Goal: Subscribe to service/newsletter

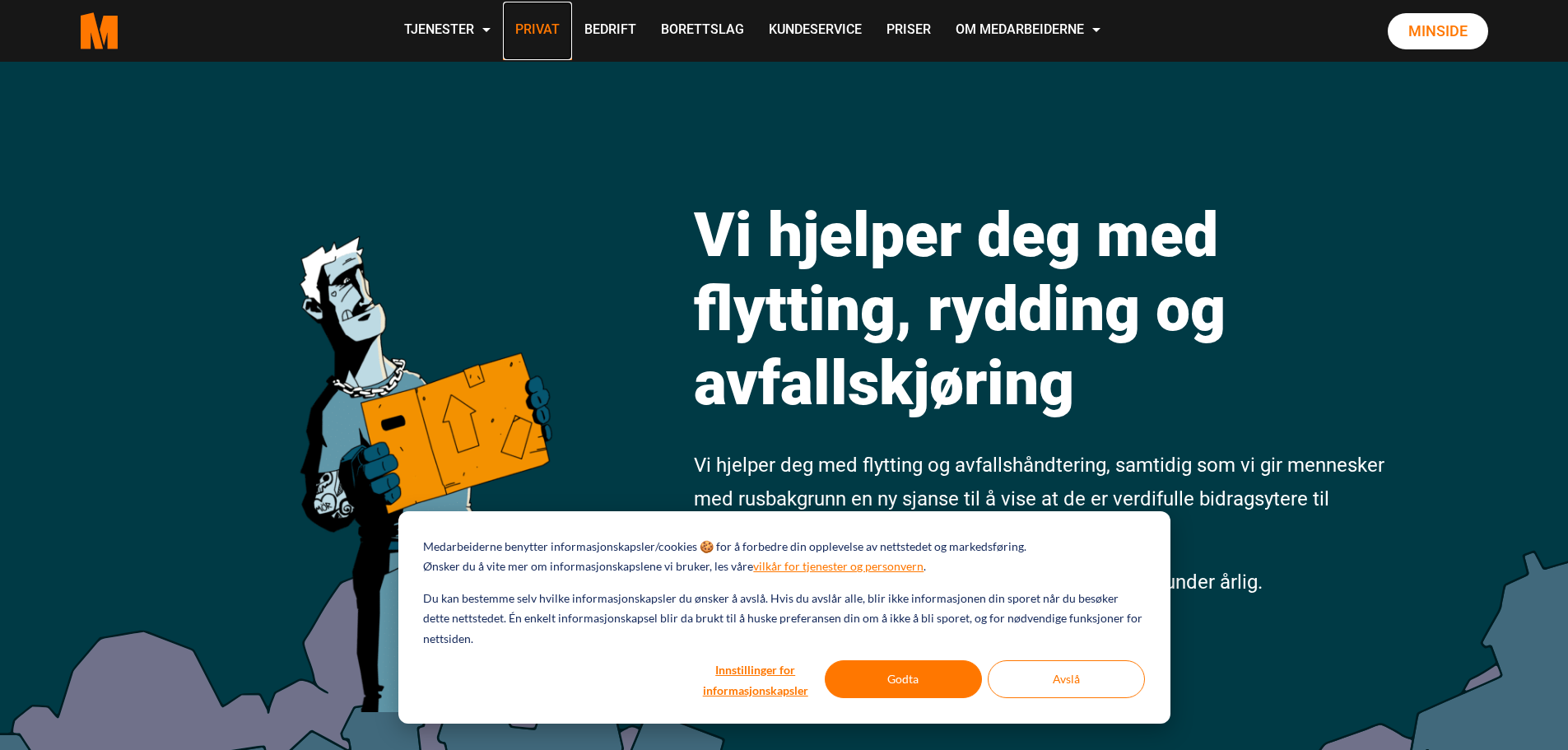
click at [528, 32] on link "Privat" at bounding box center [537, 31] width 69 height 58
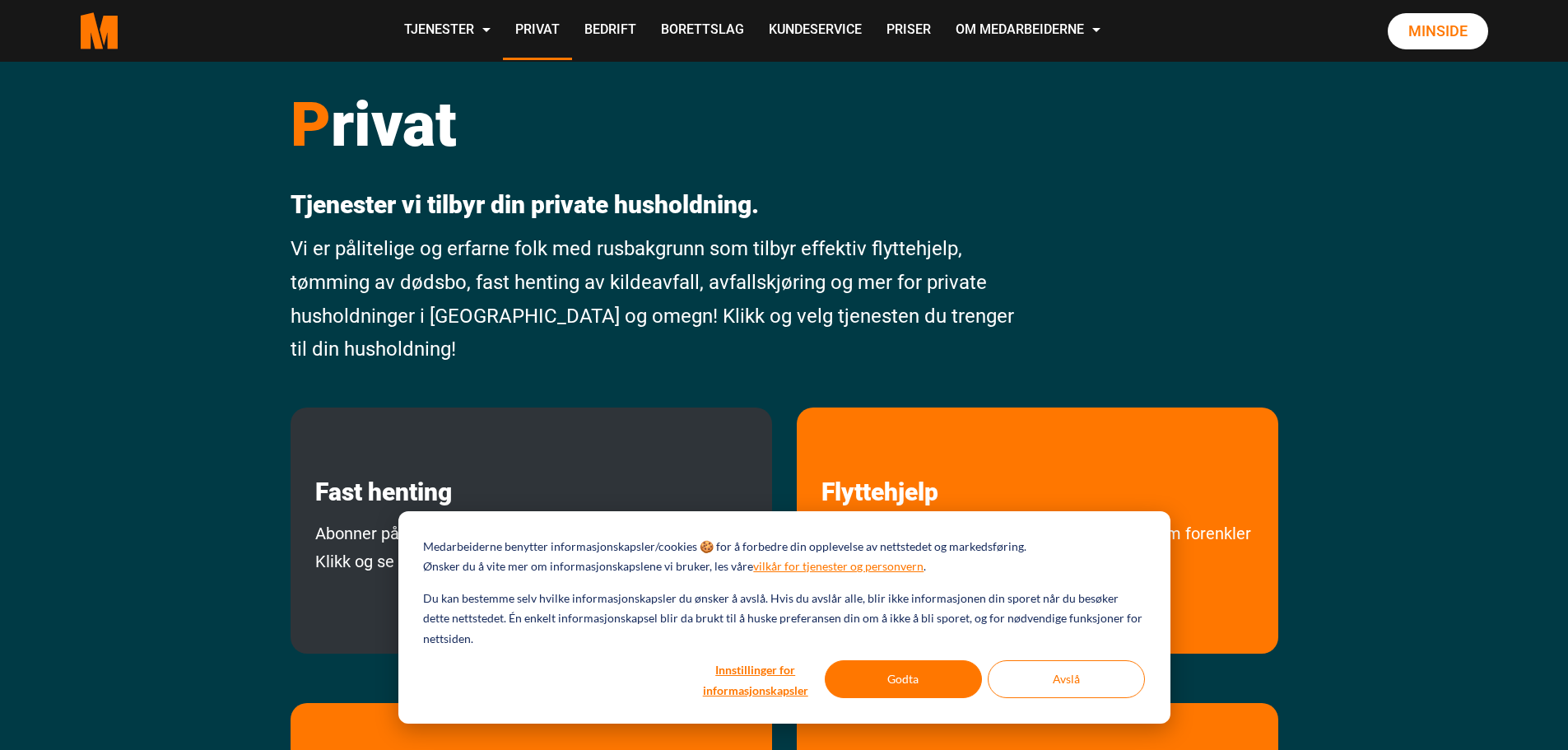
scroll to position [82, 0]
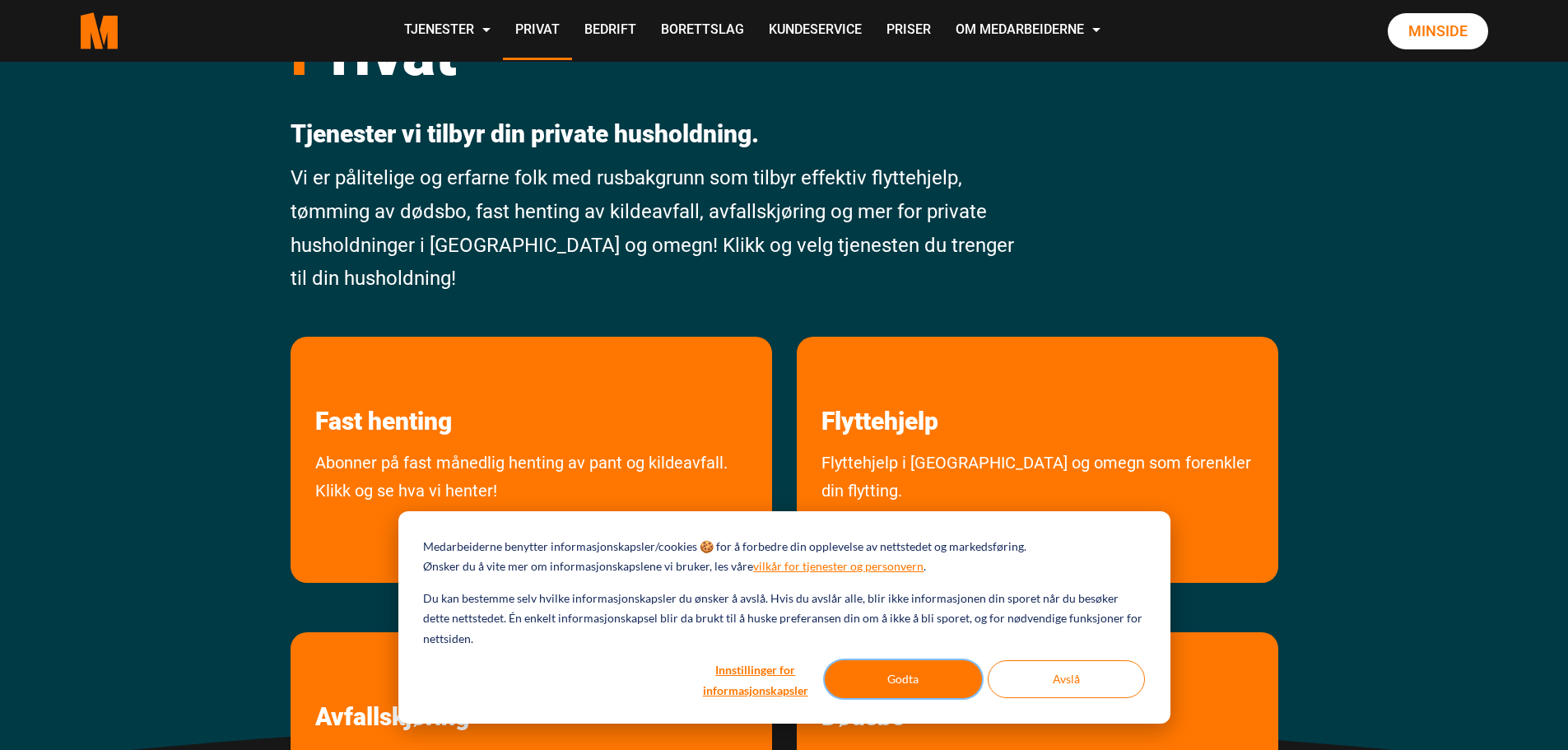
click at [909, 683] on button "Godta" at bounding box center [903, 679] width 157 height 38
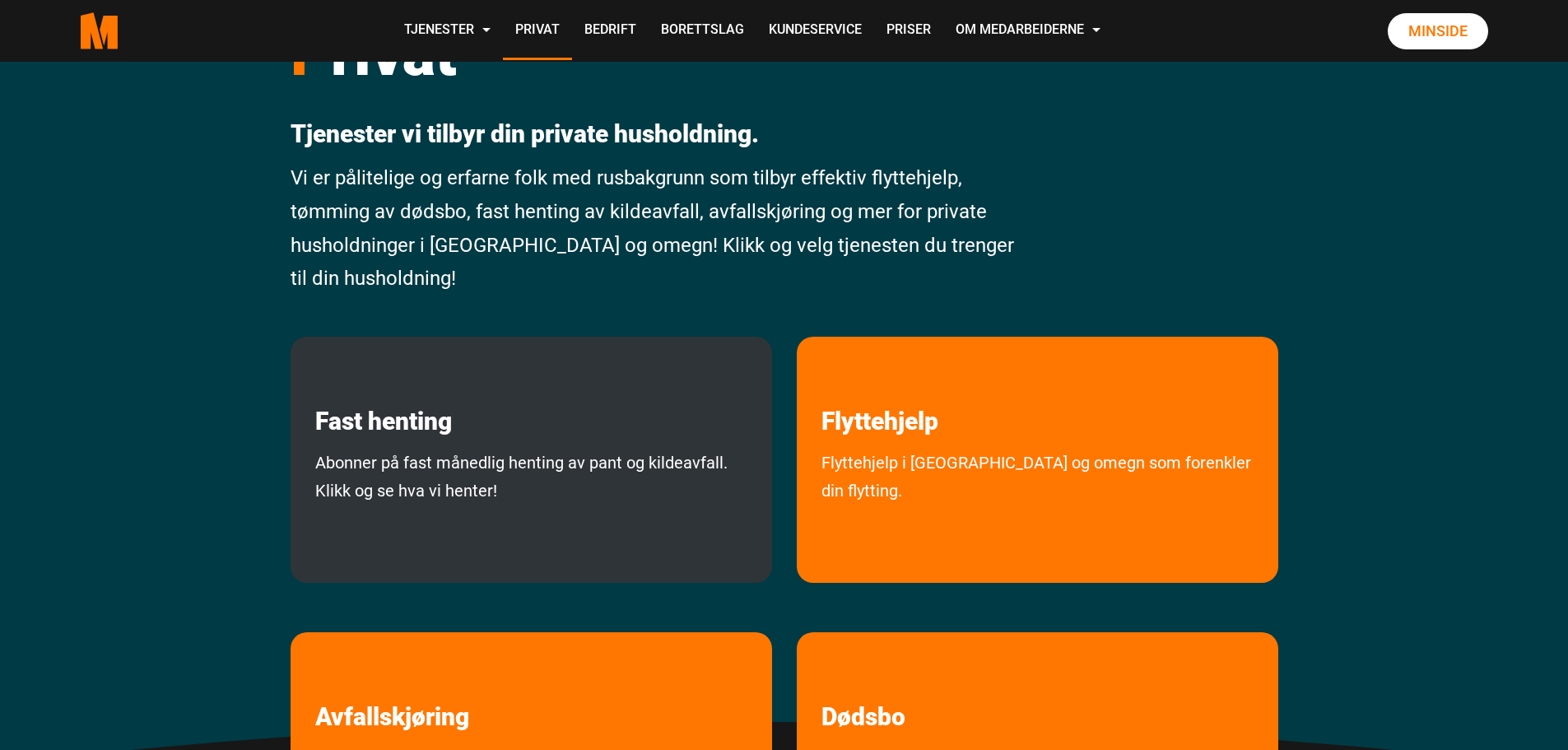
scroll to position [0, 0]
click at [474, 474] on link "Abonner på fast månedlig henting av pant og kildeavfall. Klikk og se hva vi hen…" at bounding box center [531, 512] width 481 height 126
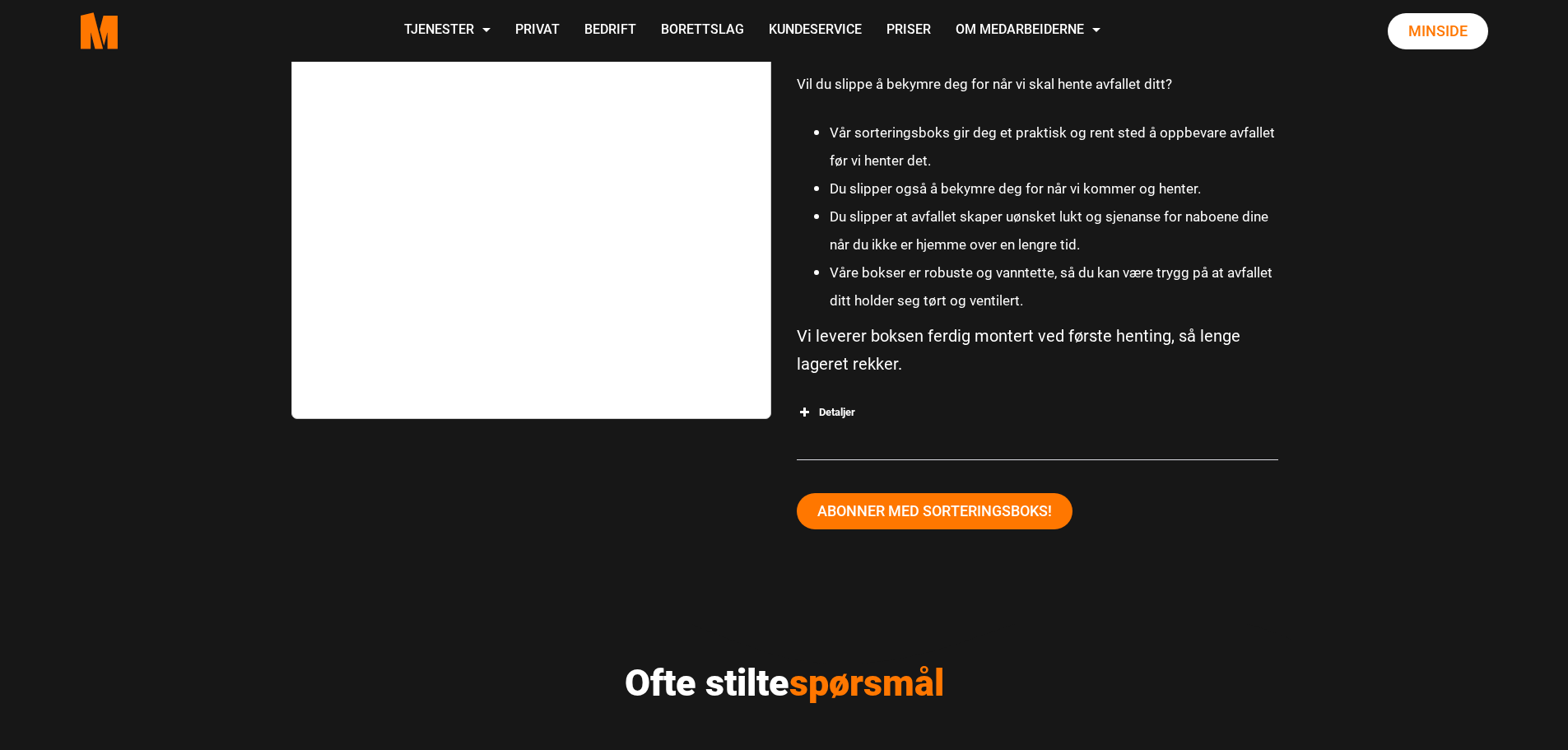
scroll to position [2963, 0]
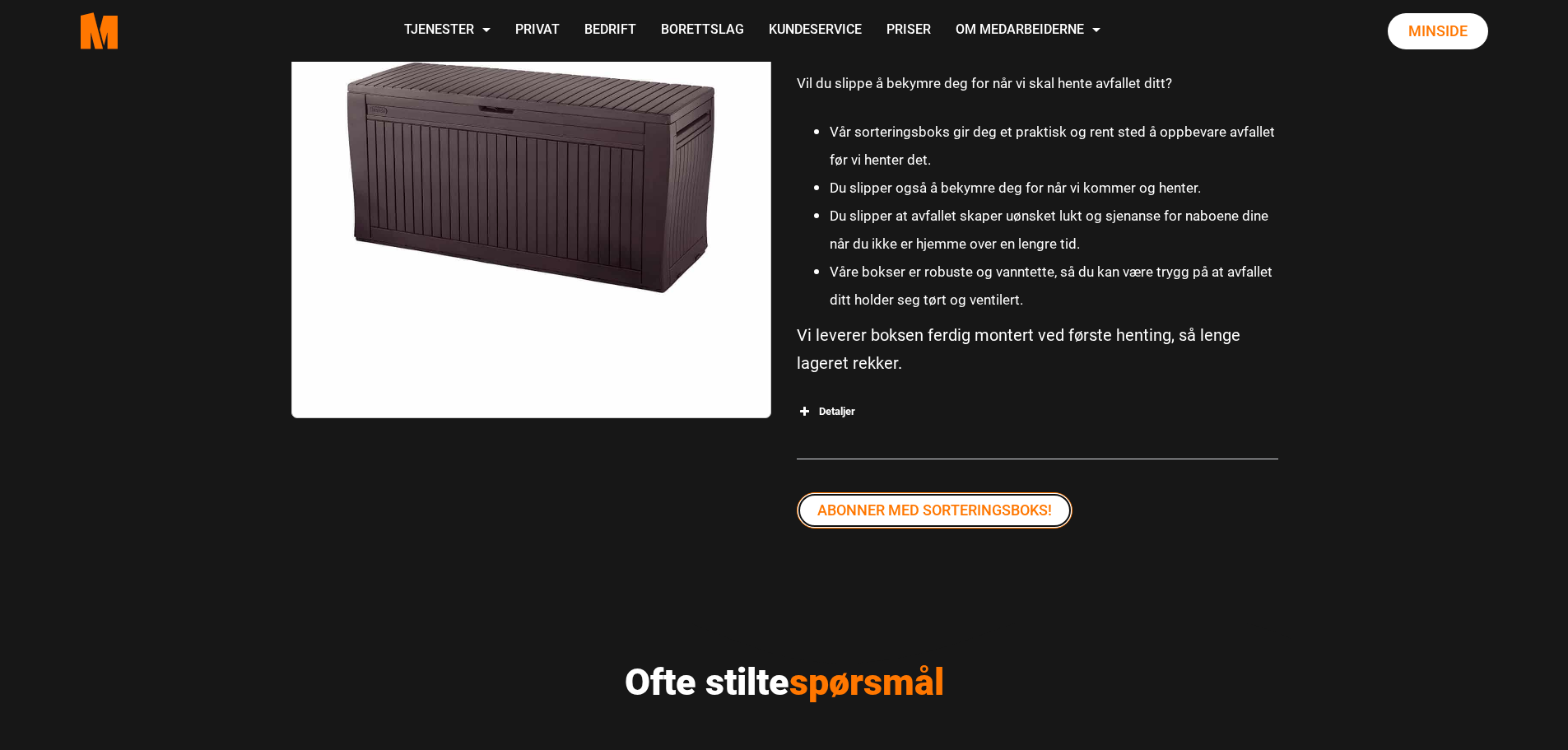
click at [933, 515] on link "Abonner med sorteringsboks!" at bounding box center [934, 510] width 275 height 37
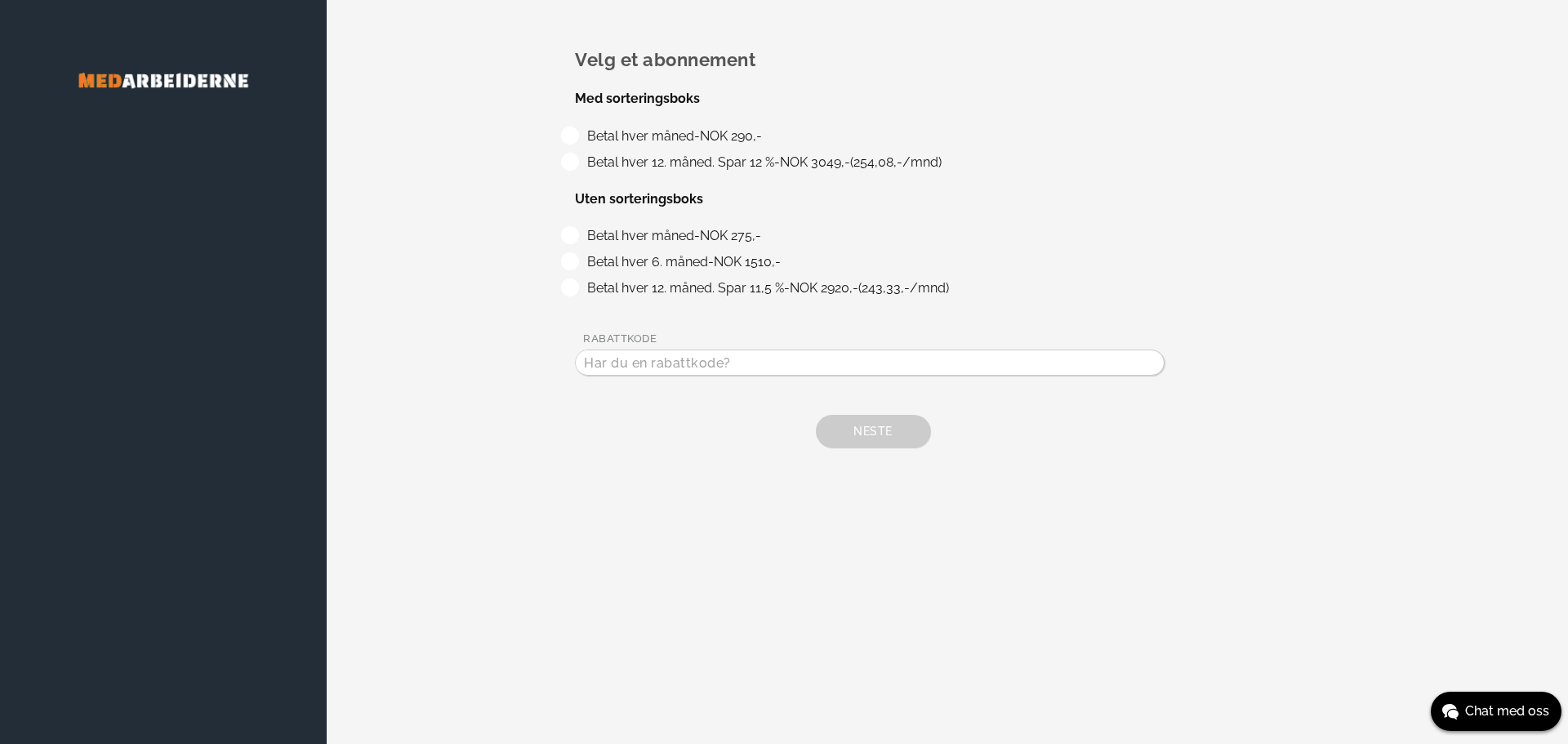
click at [581, 138] on label "Betal hver måned - NOK 290,-" at bounding box center [671, 136] width 180 height 16
click at [581, 137] on input "Betal hver måned - NOK 290,-" at bounding box center [586, 132] width 11 height 11
radio input "true"
click at [579, 165] on div "Velg et abonnement Med sorteringsboks Betal hver måned - NOK 290,- Betal hver 1…" at bounding box center [947, 249] width 745 height 398
click at [581, 162] on label "Betal hver 12. måned. Spar 12 % - NOK 3049,-(254,08,-/mnd)" at bounding box center [761, 161] width 360 height 16
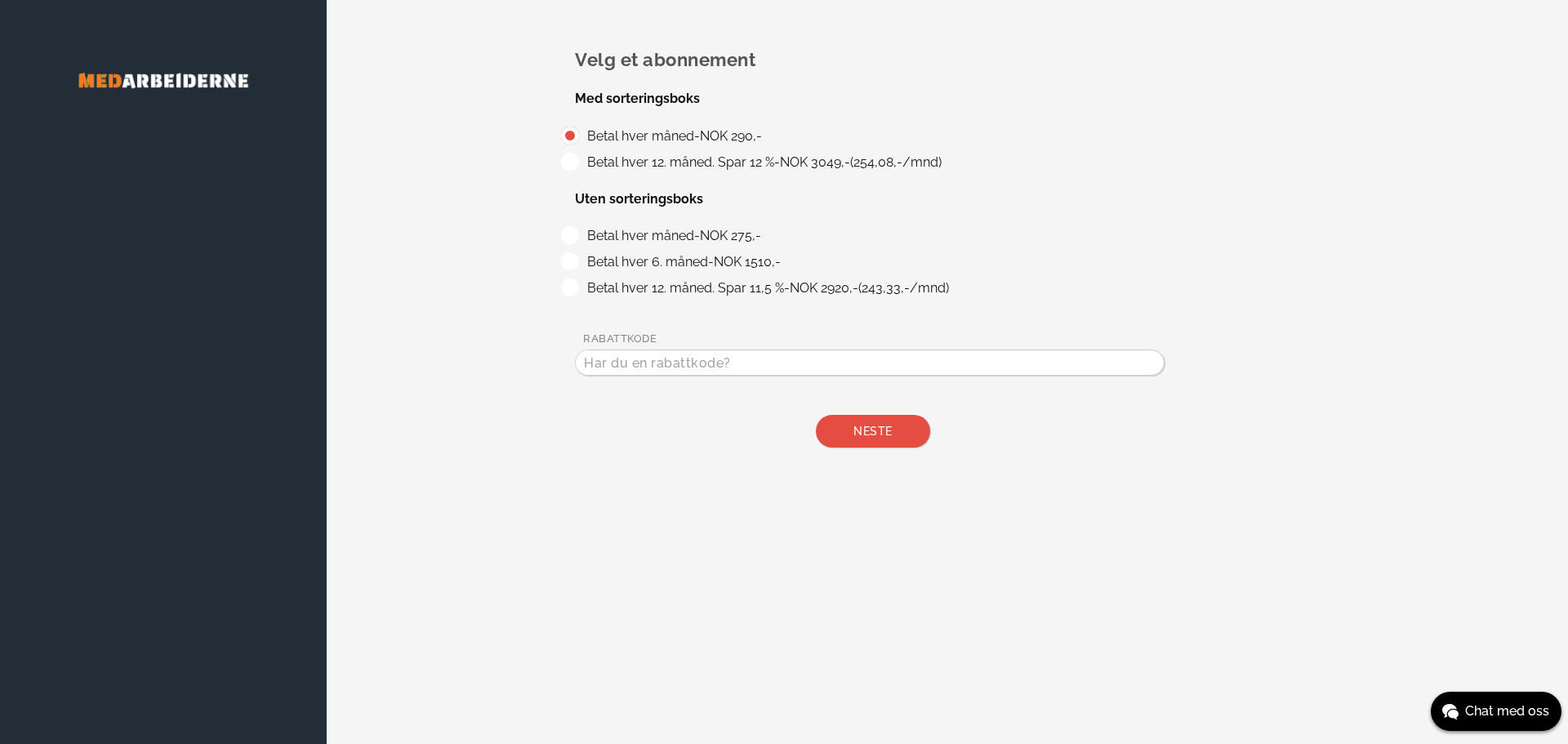
click at [581, 162] on input "Betal hver 12. måned. Spar 12 % - NOK 3049,-(254,08,-/mnd)" at bounding box center [586, 158] width 11 height 11
radio input "true"
click at [878, 435] on span "Neste" at bounding box center [872, 431] width 39 height 13
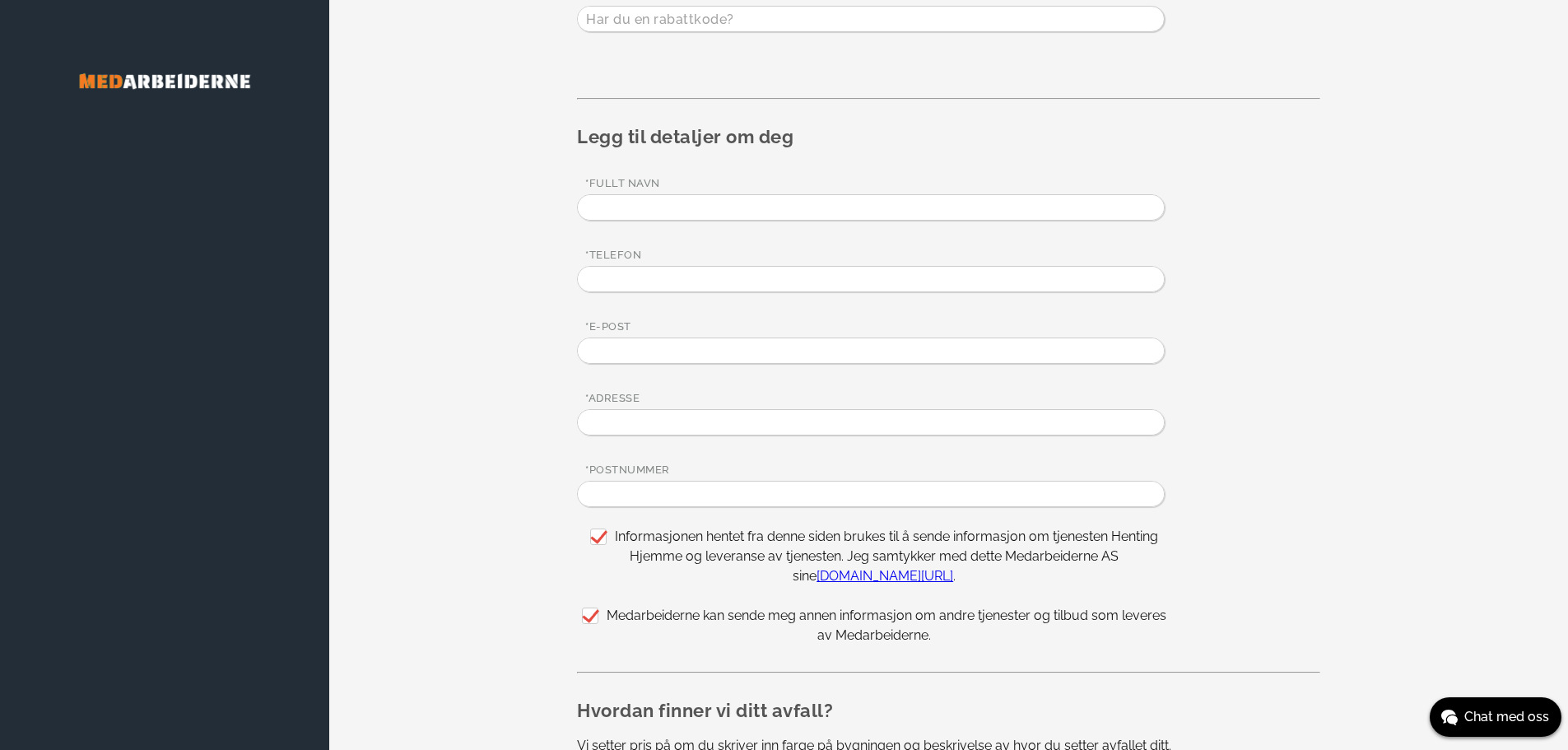
scroll to position [412, 0]
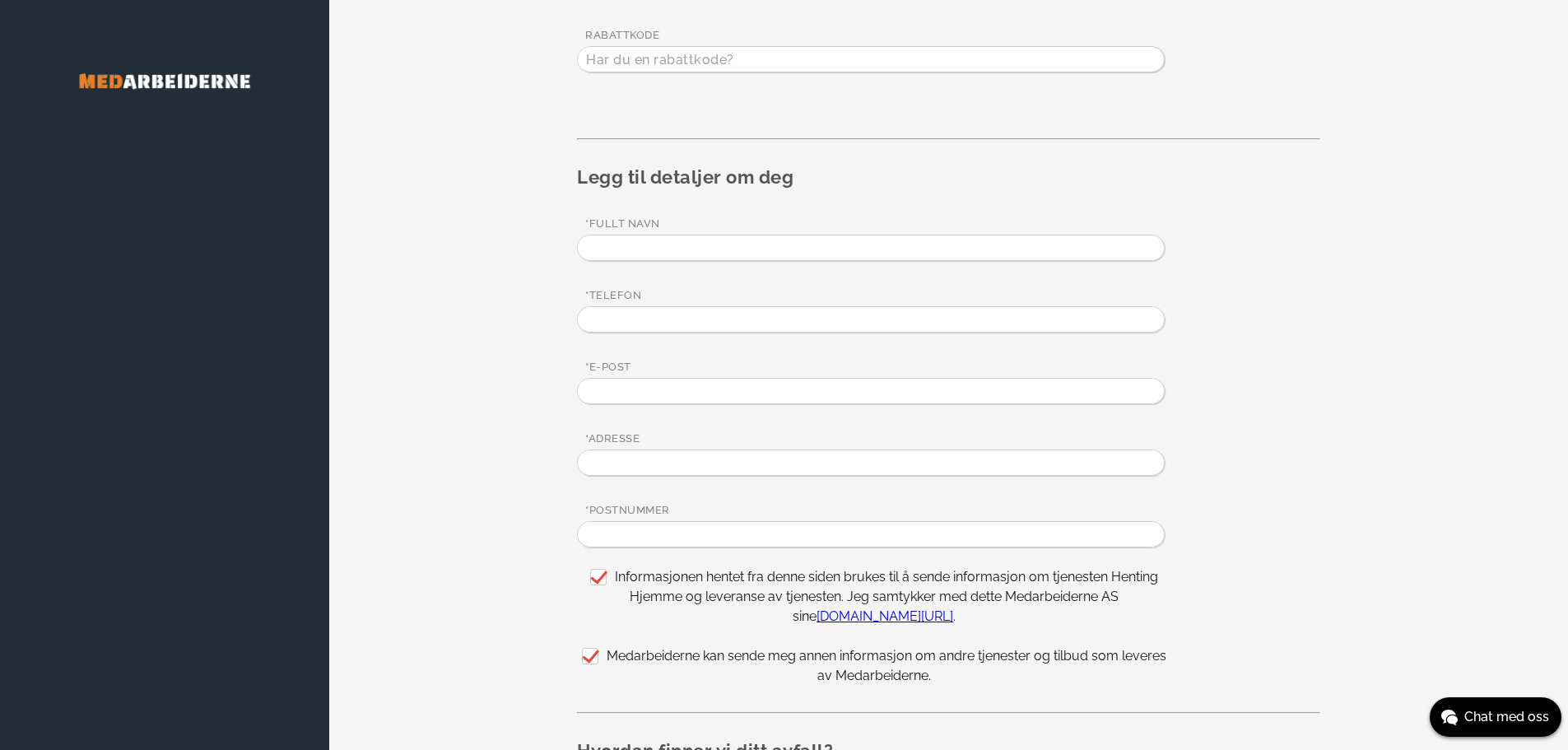
click at [648, 254] on input "text" at bounding box center [870, 248] width 586 height 25
type input "Lina Rosenvinge"
click at [687, 313] on input "tel" at bounding box center [870, 319] width 586 height 25
type input "95119093"
click at [628, 395] on input "email" at bounding box center [870, 391] width 586 height 25
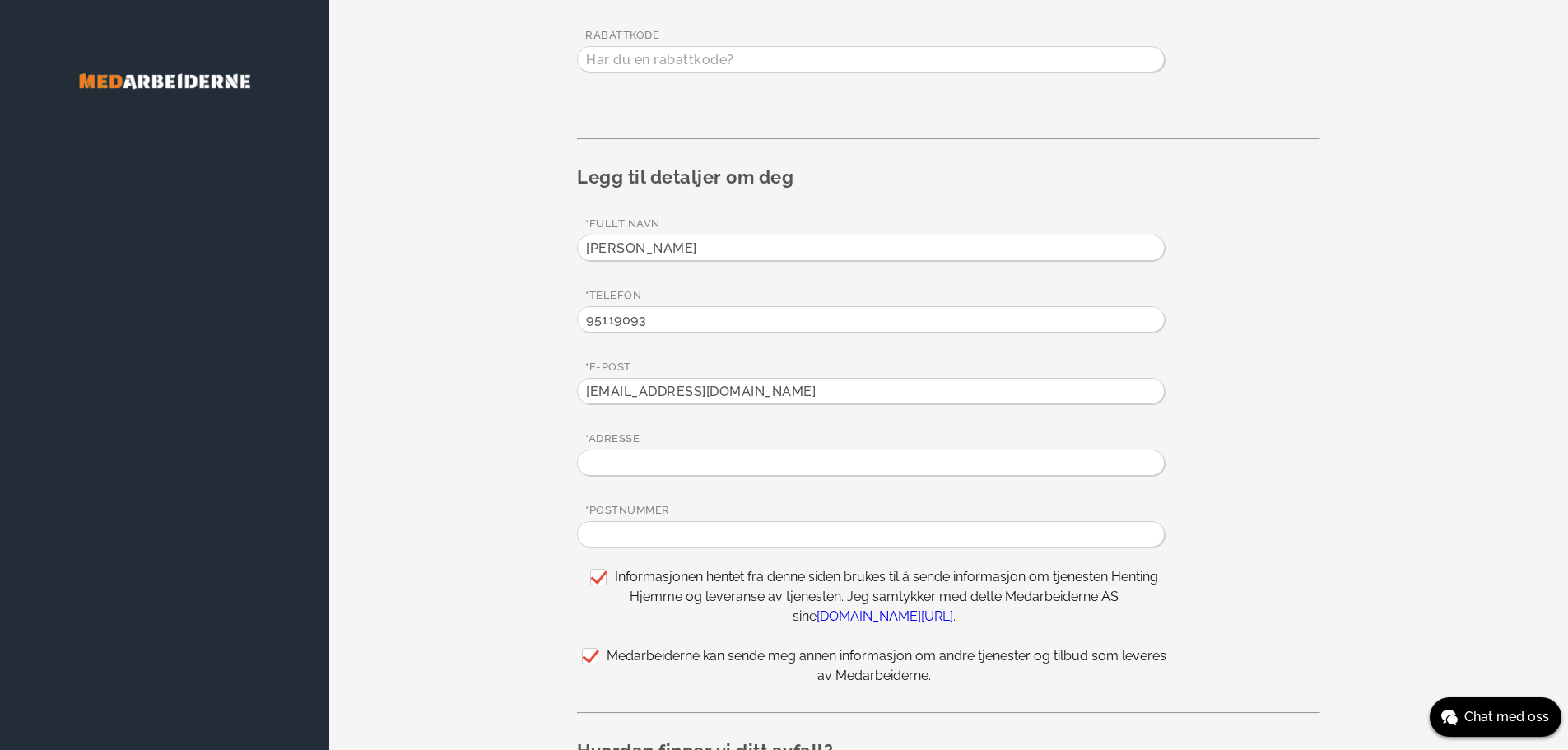
type input "[EMAIL_ADDRESS][DOMAIN_NAME]"
click at [632, 455] on input "text" at bounding box center [870, 463] width 586 height 25
type input "[STREET_ADDRESS]"
click at [631, 537] on input "text" at bounding box center [870, 534] width 586 height 25
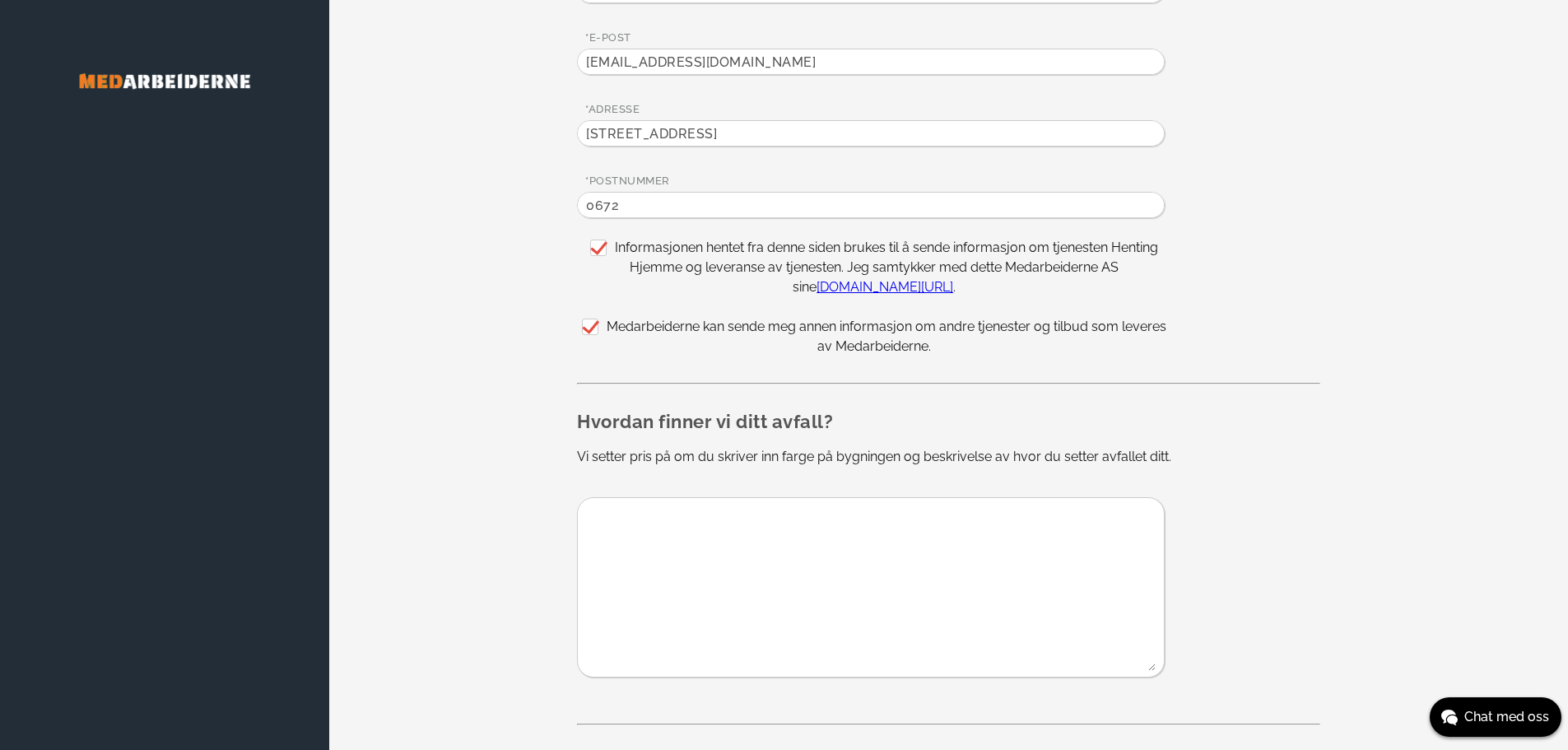
scroll to position [823, 0]
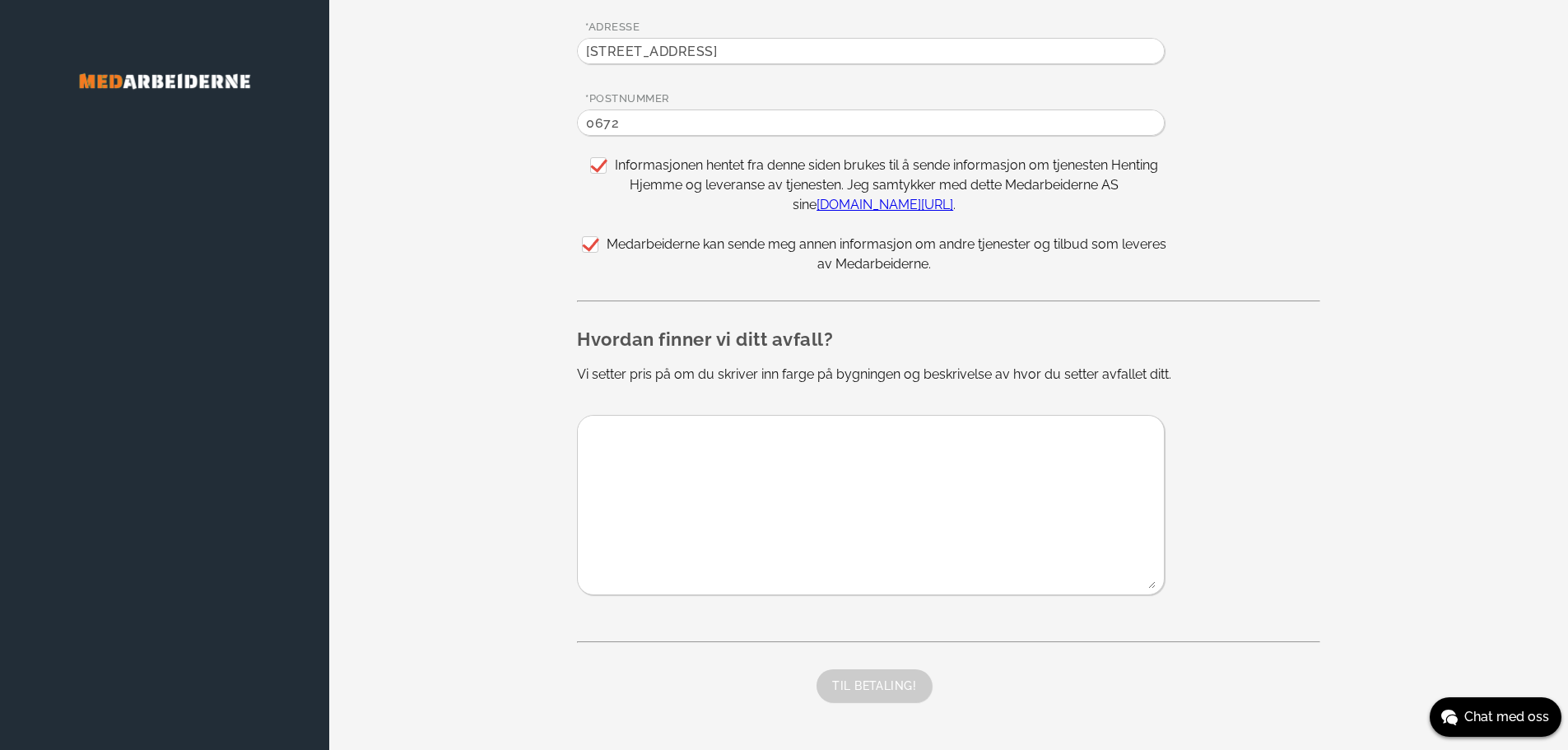
type input "0672"
click at [712, 465] on textarea at bounding box center [866, 502] width 577 height 173
type textarea "G"
type textarea "Grått rekkehus. Henting ved inngangsparti på bakkeplan."
click at [884, 683] on button "TIL BETALING!" at bounding box center [874, 686] width 115 height 33
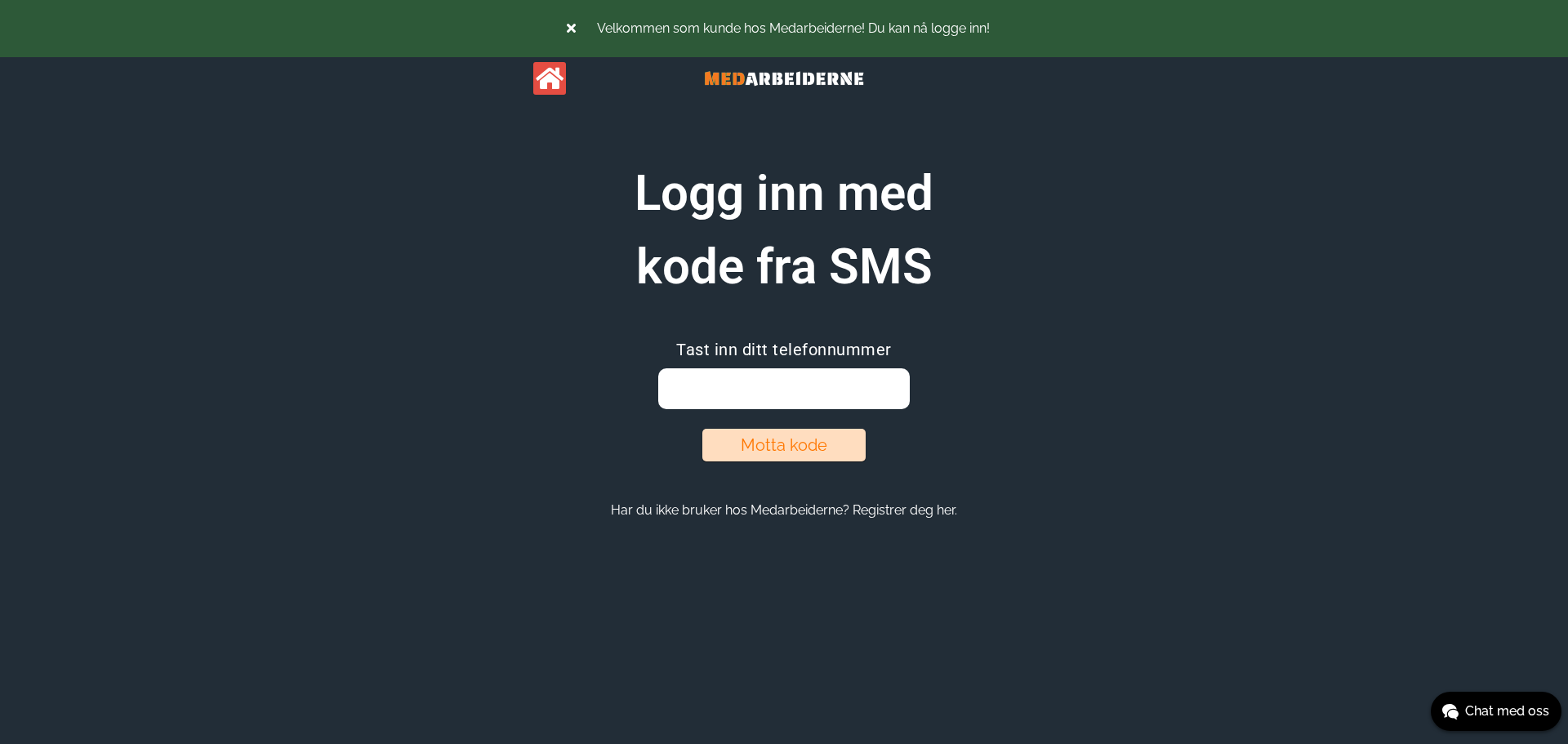
click at [757, 398] on input "email" at bounding box center [784, 388] width 251 height 41
type input "95119093"
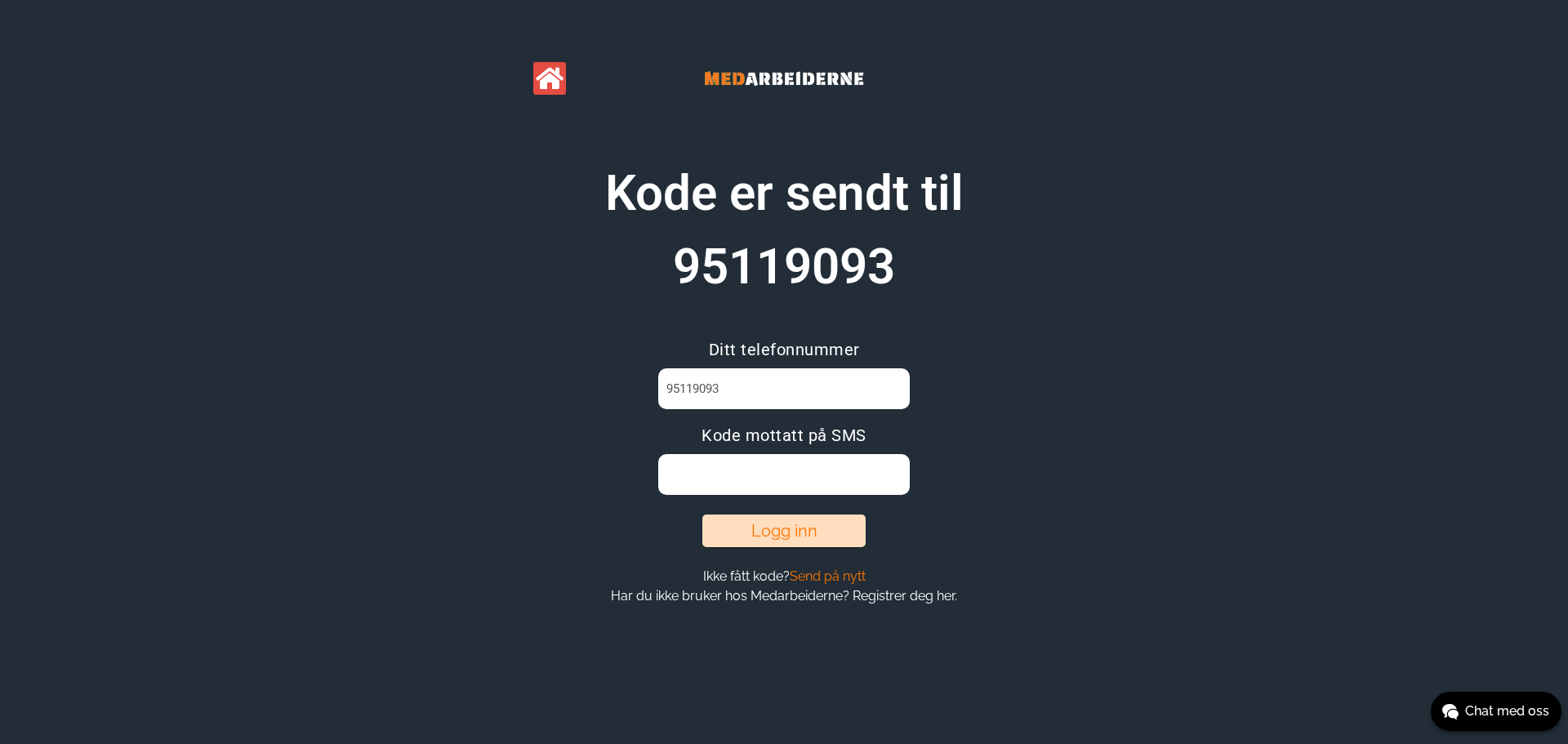
click at [801, 475] on input at bounding box center [784, 475] width 251 height 41
type input "GTO3SAAH"
click at [801, 539] on button "Logg inn" at bounding box center [784, 531] width 163 height 33
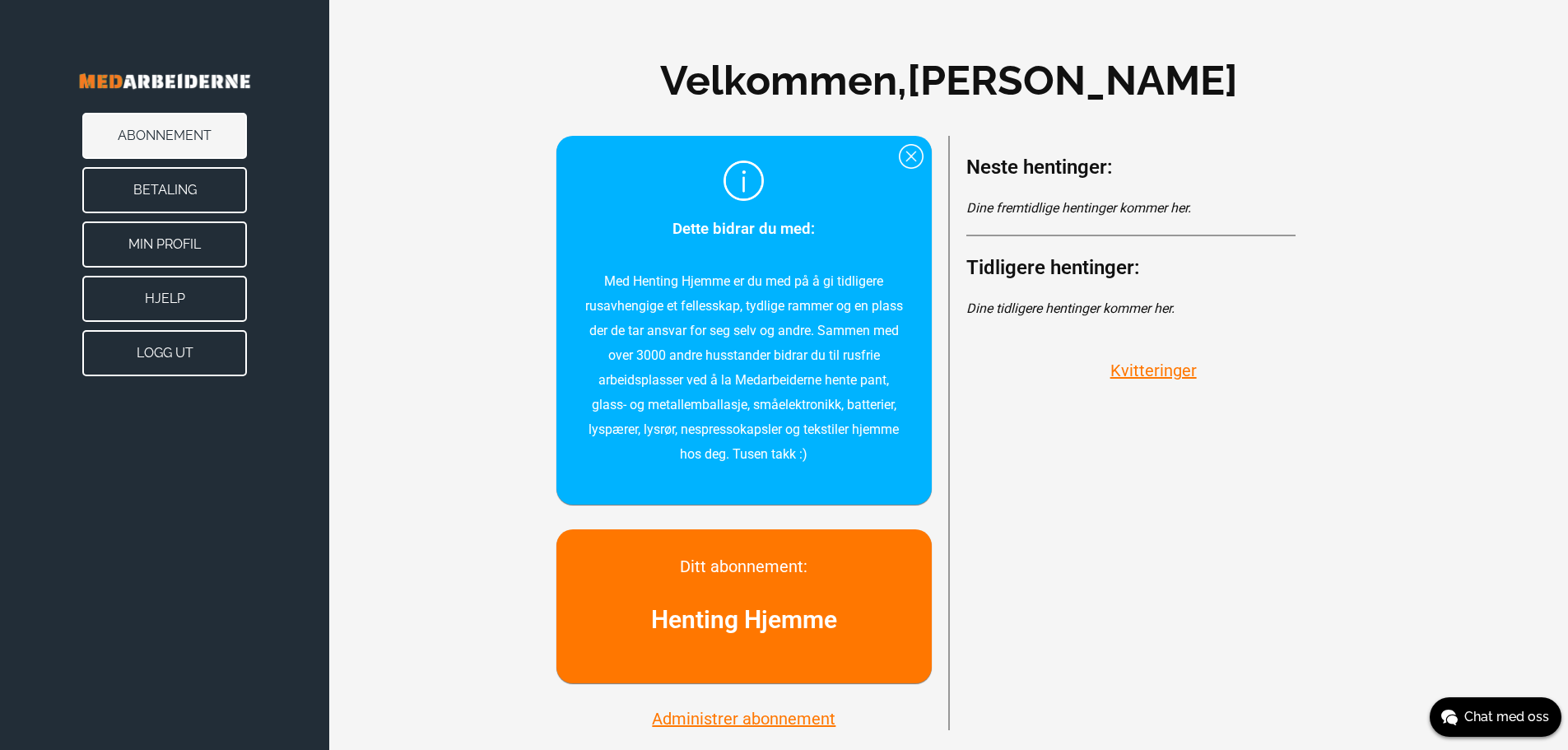
click at [172, 202] on button "Betaling" at bounding box center [164, 190] width 164 height 46
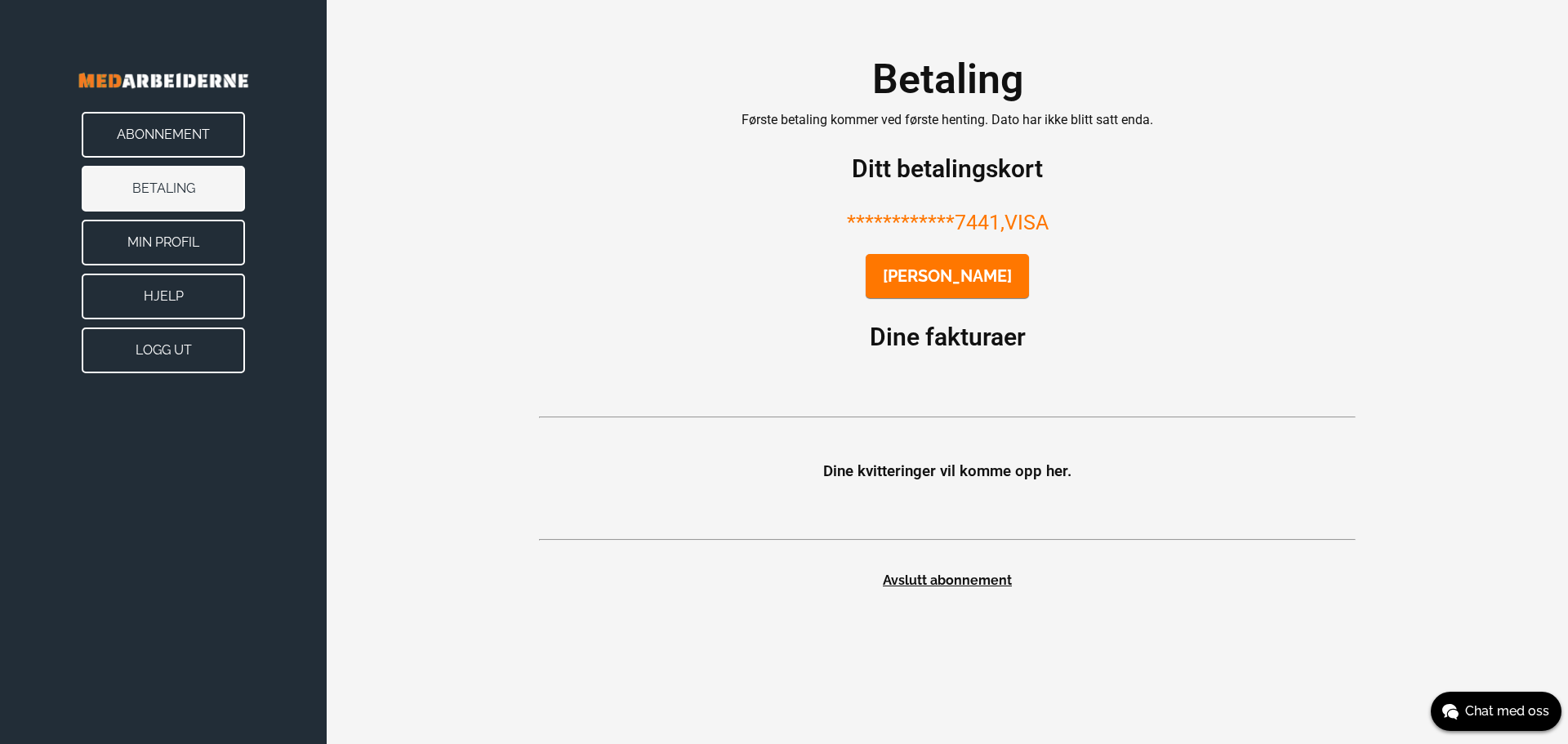
click at [156, 137] on button "Abonnement" at bounding box center [163, 135] width 163 height 46
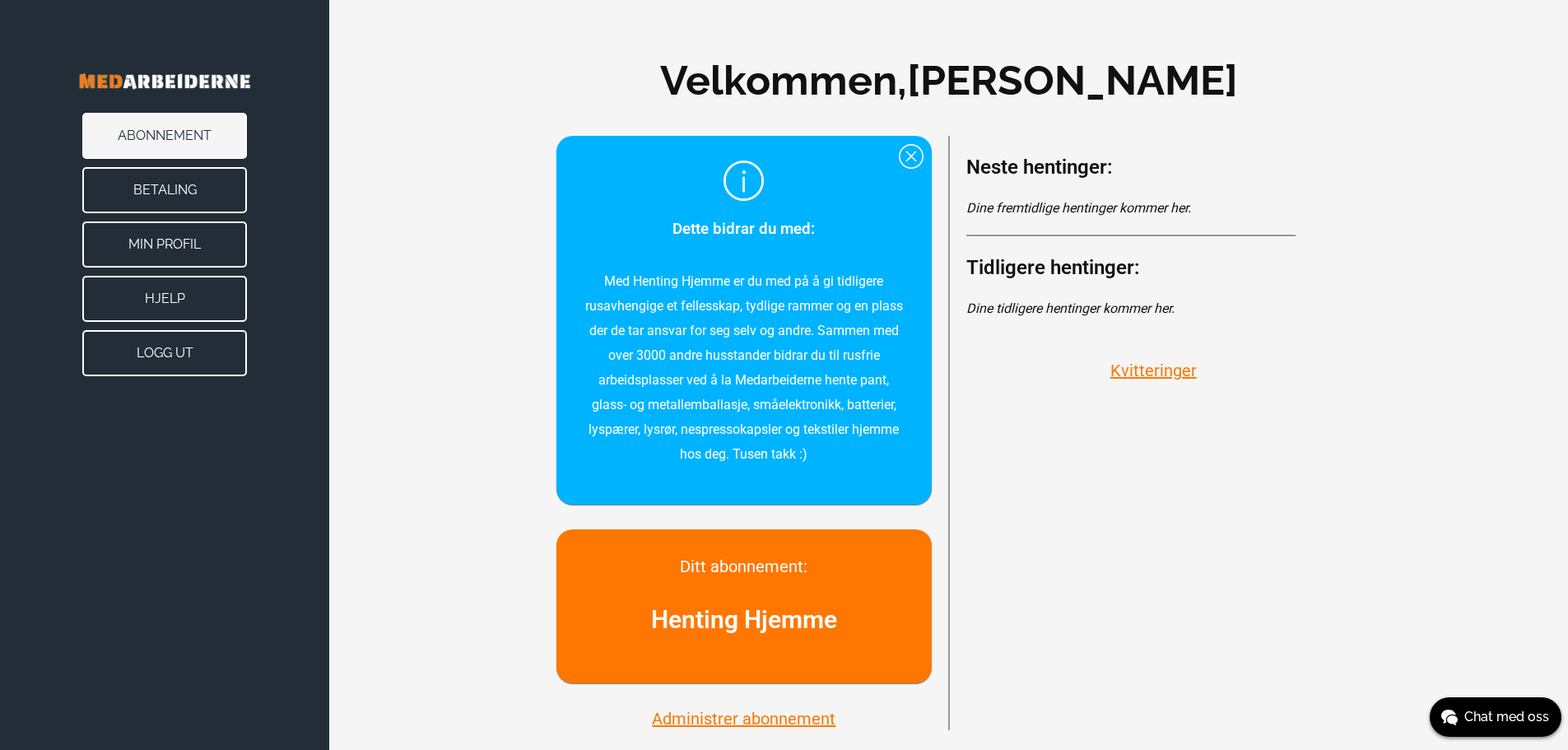
click at [182, 249] on button "Min Profil" at bounding box center [164, 245] width 164 height 46
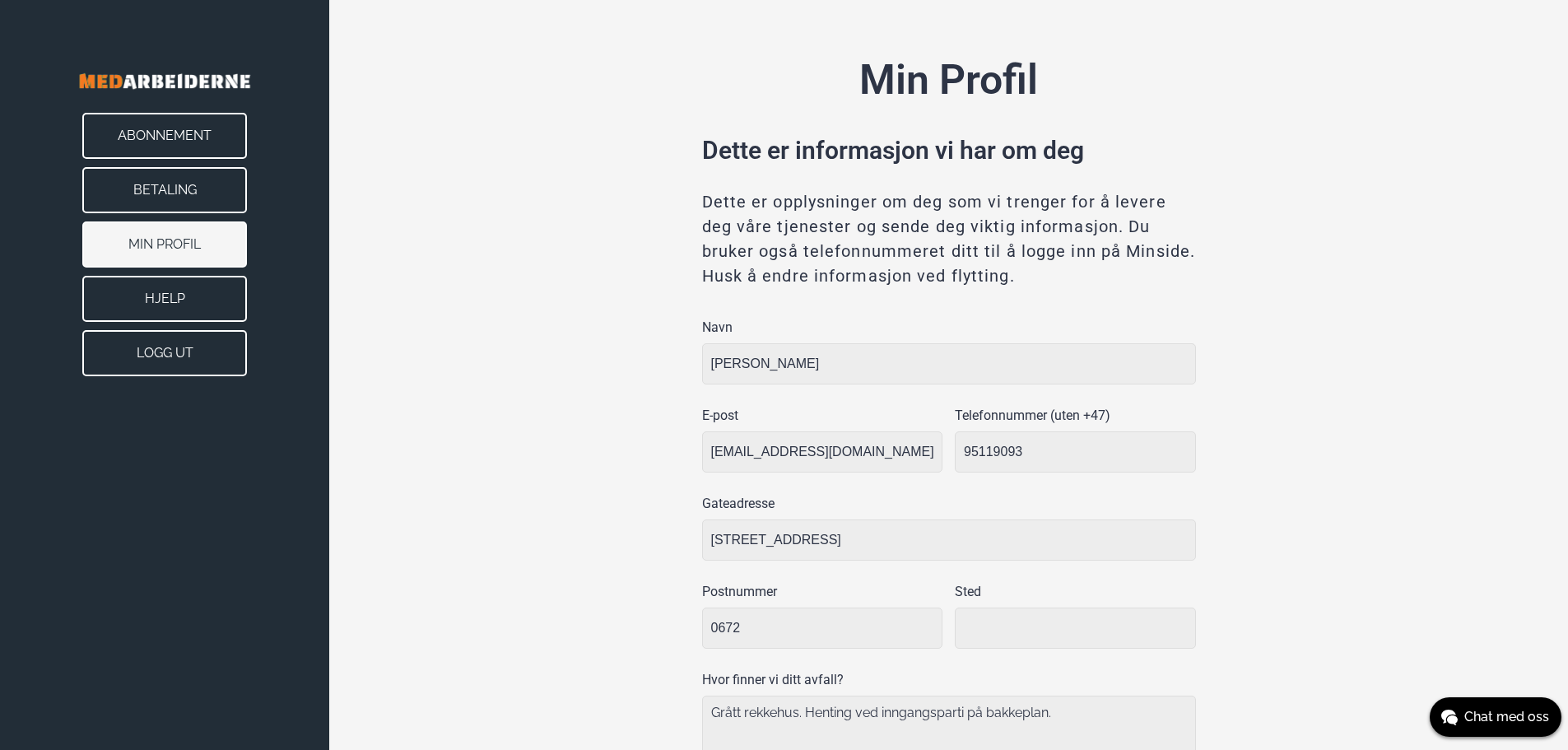
type input "[GEOGRAPHIC_DATA]"
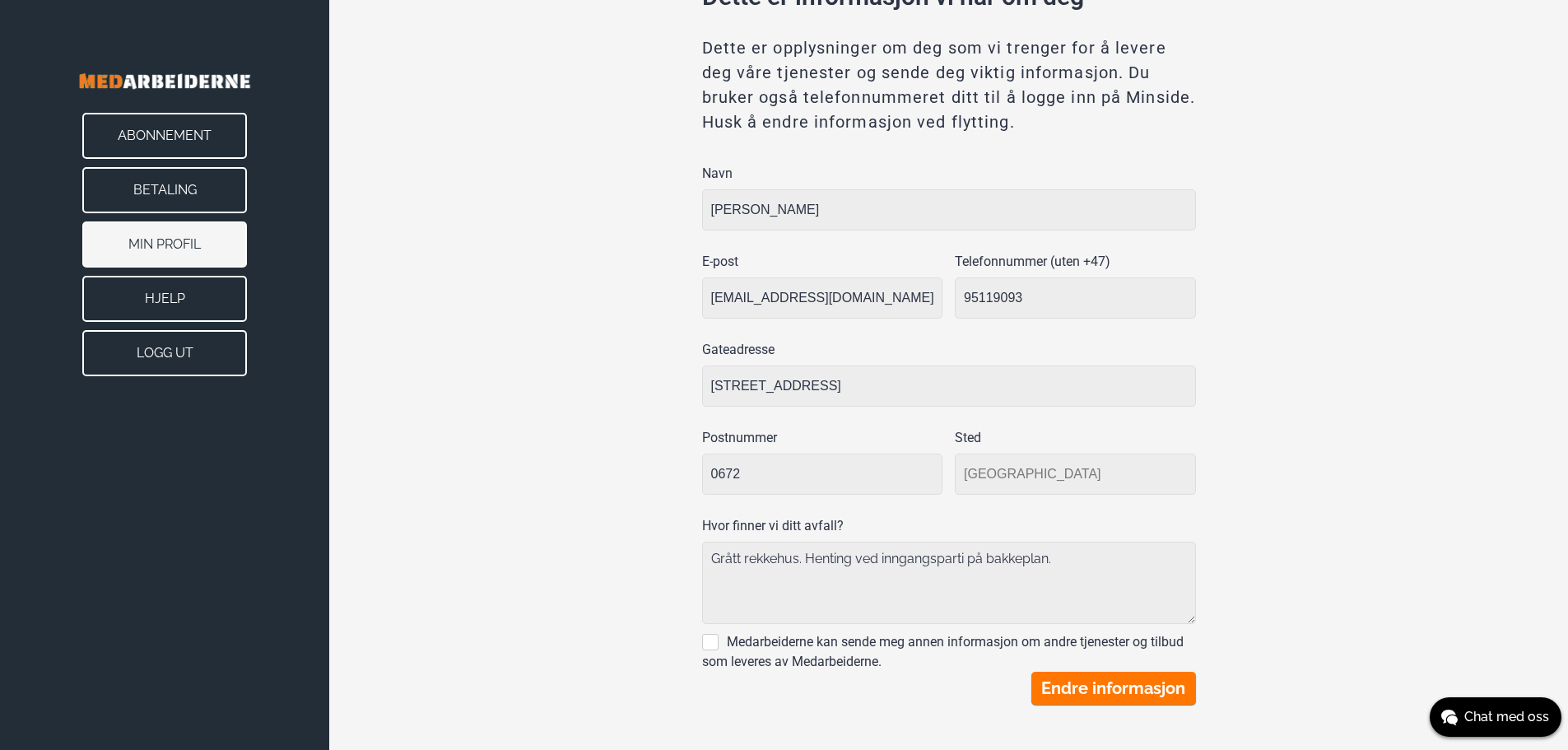
scroll to position [158, 0]
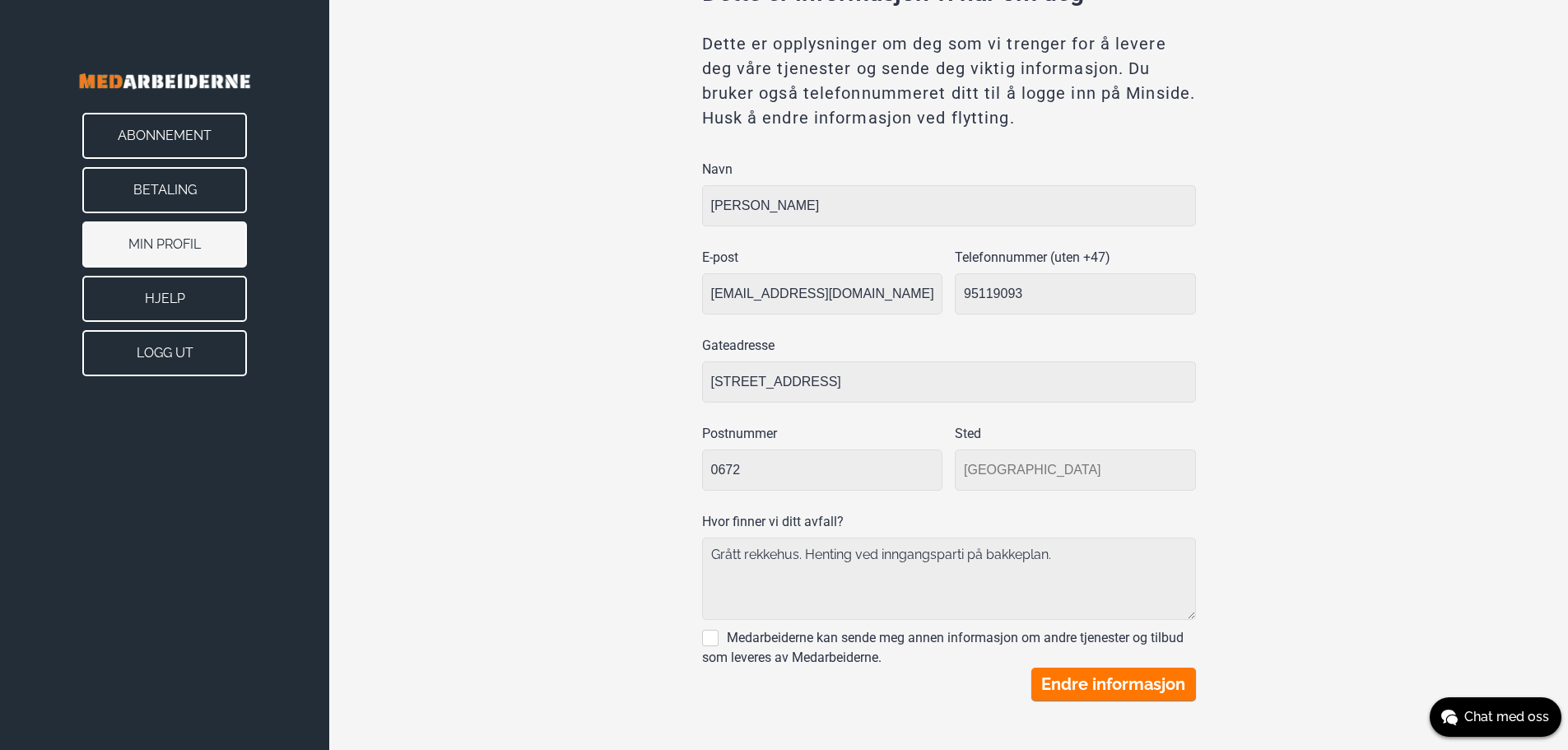
click at [713, 636] on label "Medarbeiderne kan sende meg annen informasjon om andre tjenester og tilbud som …" at bounding box center [942, 647] width 481 height 36
checkbox input "true"
click at [495, 384] on div "Min Profil Dette er informasjon vi har om deg Dette er opplysninger om deg som …" at bounding box center [948, 296] width 1239 height 908
click at [197, 295] on button "Hjelp" at bounding box center [164, 299] width 164 height 46
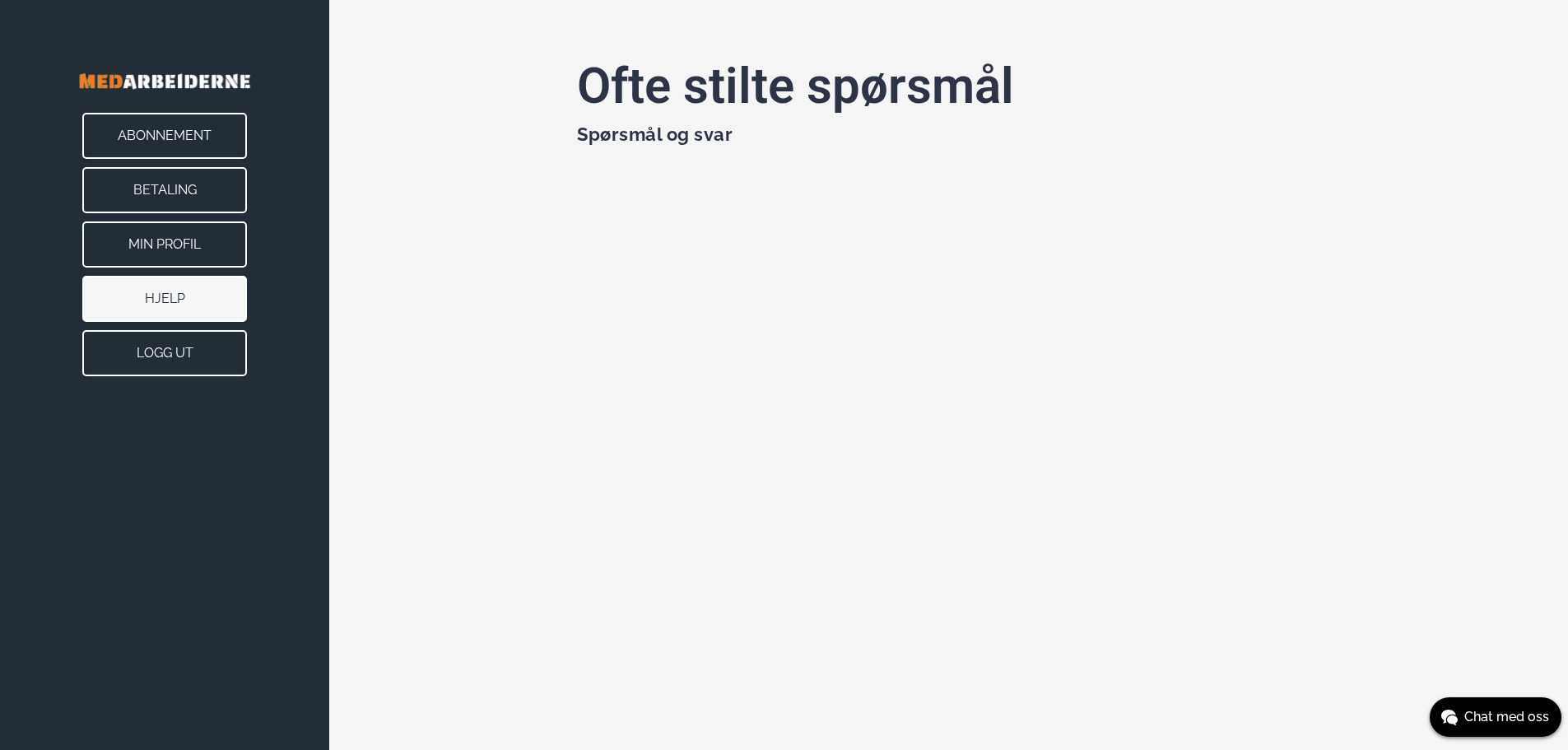
click at [154, 149] on button "Abonnement" at bounding box center [164, 136] width 164 height 46
